Goal: Navigation & Orientation: Find specific page/section

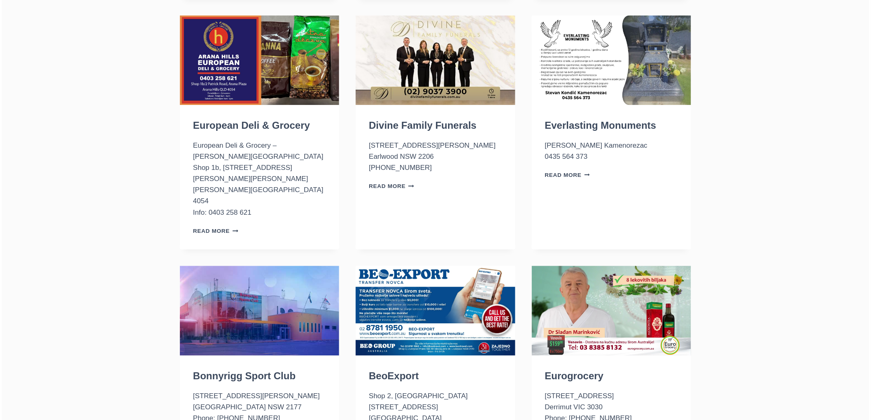
scroll to position [777, 0]
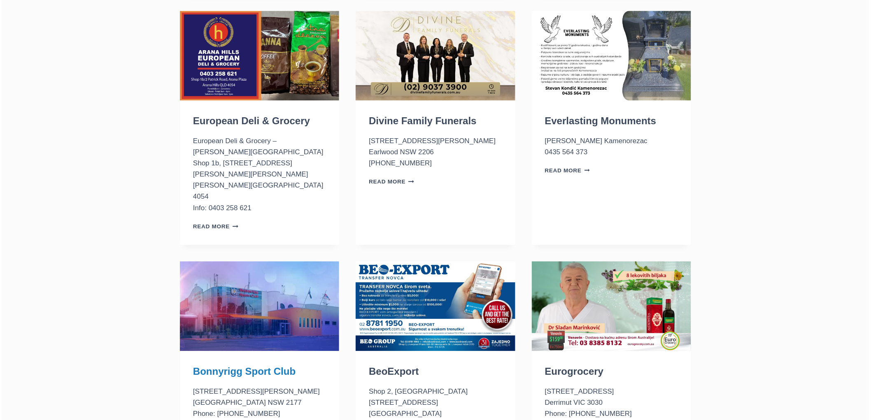
click at [243, 366] on link "Bonnyrigg Sport Club" at bounding box center [244, 371] width 102 height 11
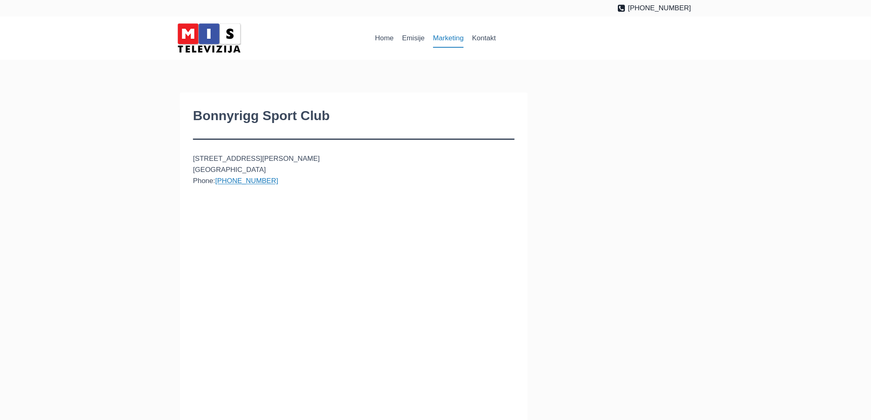
click at [454, 37] on link "Marketing" at bounding box center [448, 38] width 39 height 20
